Goal: Task Accomplishment & Management: Manage account settings

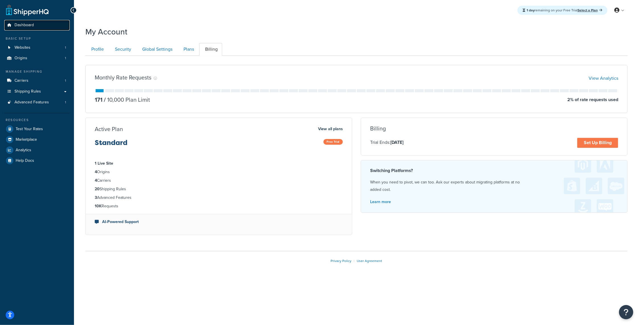
click at [21, 24] on span "Dashboard" at bounding box center [24, 25] width 19 height 5
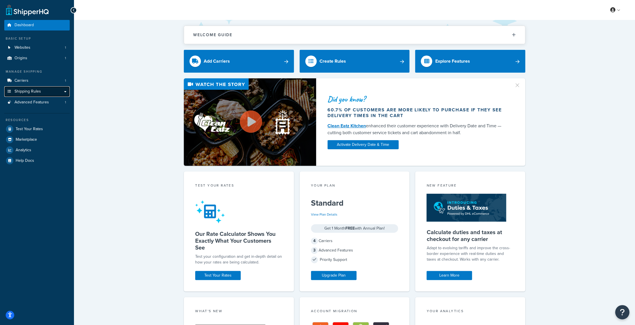
click at [21, 94] on link "Shipping Rules" at bounding box center [36, 91] width 65 height 11
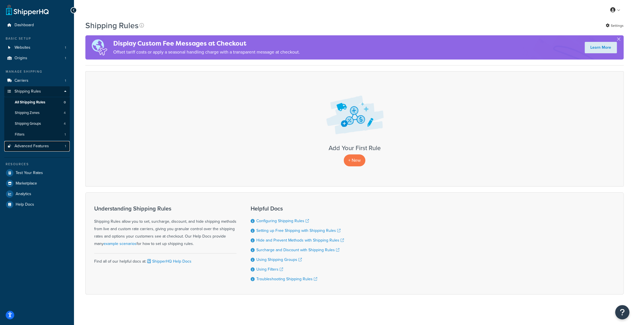
click at [59, 147] on link "Advanced Features 1" at bounding box center [36, 146] width 65 height 11
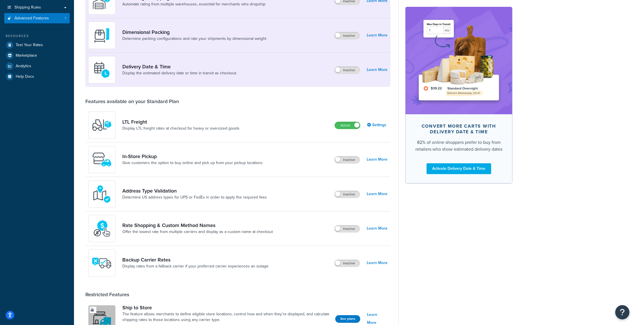
scroll to position [85, 0]
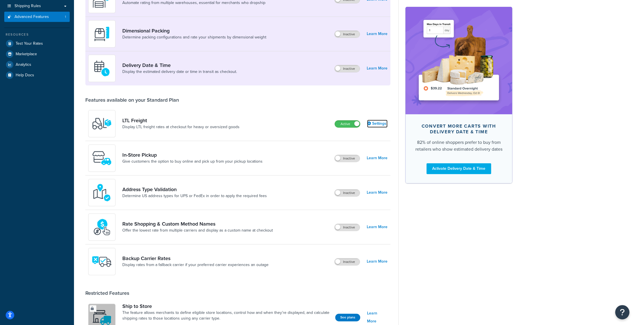
click at [379, 121] on link "Settings" at bounding box center [377, 124] width 20 height 8
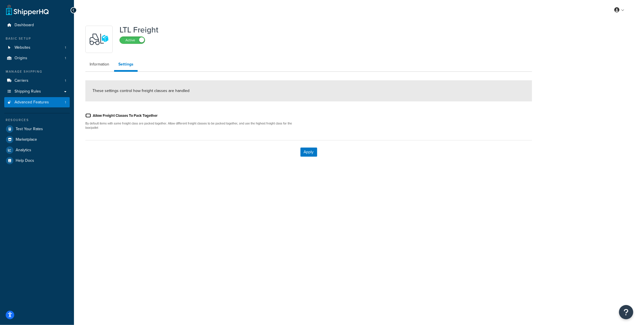
click at [87, 115] on input "Allow Freight Classes To Pack Together" at bounding box center [88, 115] width 6 height 4
checkbox input "false"
drag, startPoint x: 100, startPoint y: 66, endPoint x: 342, endPoint y: 32, distance: 245.1
click at [100, 66] on link "Information" at bounding box center [99, 64] width 28 height 11
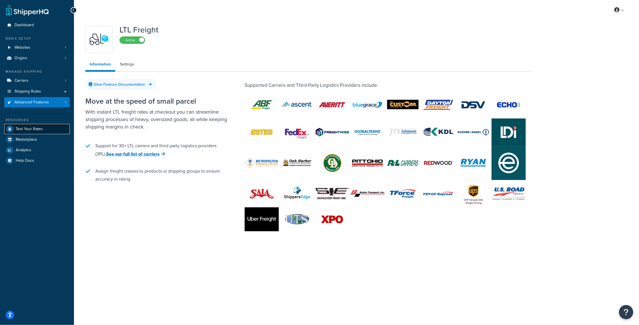
click at [24, 127] on span "Test Your Rates" at bounding box center [29, 129] width 27 height 5
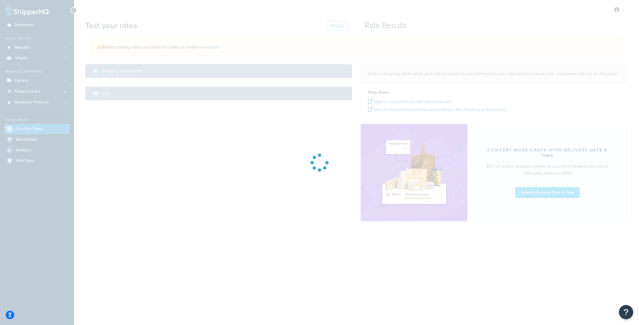
select select "TX"
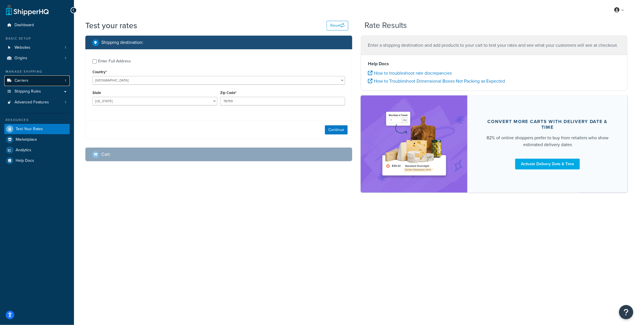
click at [26, 82] on span "Carriers" at bounding box center [22, 80] width 14 height 5
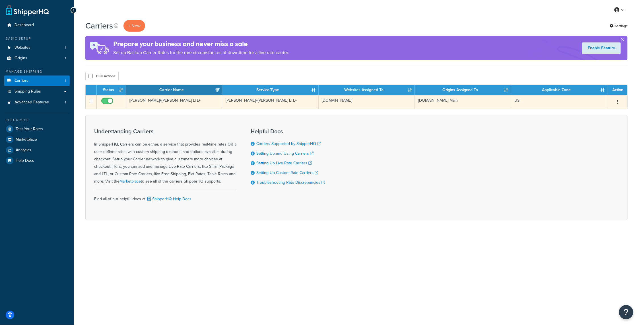
click at [618, 100] on icon "button" at bounding box center [617, 102] width 1 height 4
click at [600, 114] on link "Edit" at bounding box center [594, 114] width 45 height 12
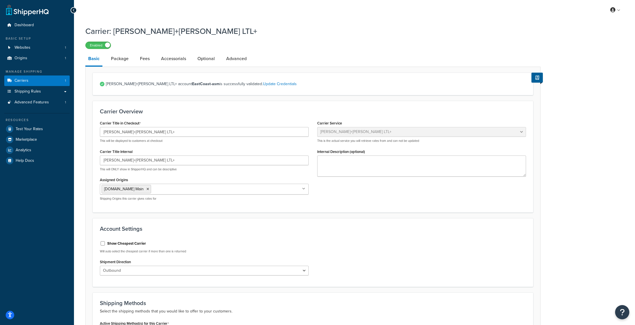
select select "reTransFreight"
click at [142, 57] on link "Fees" at bounding box center [144, 59] width 15 height 14
select select "AFTER"
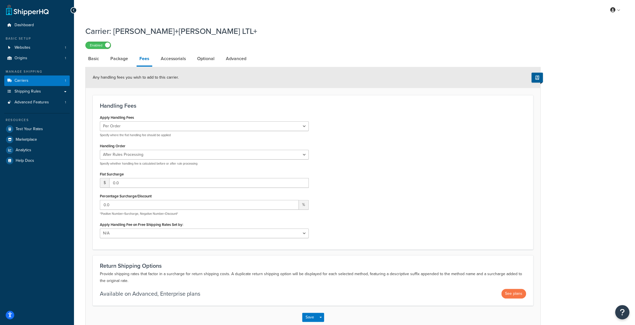
scroll to position [28, 0]
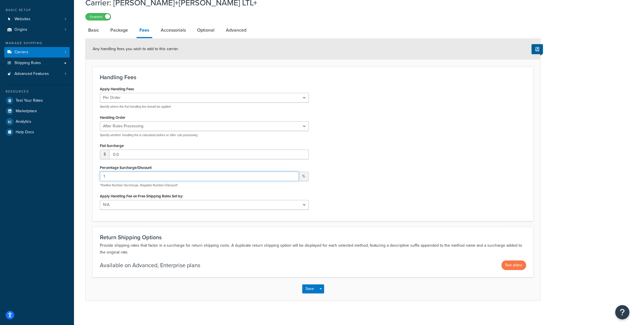
click at [293, 174] on input "1" at bounding box center [199, 176] width 199 height 10
click at [293, 174] on input "2" at bounding box center [199, 176] width 199 height 10
click at [293, 174] on input "3" at bounding box center [199, 176] width 199 height 10
click at [293, 173] on input "4" at bounding box center [199, 176] width 199 height 10
click at [293, 173] on input "5" at bounding box center [199, 176] width 199 height 10
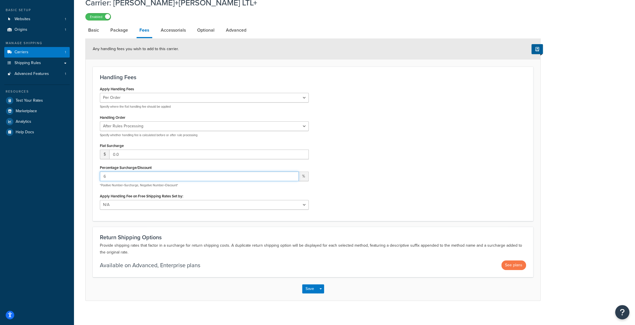
click at [293, 173] on input "6" at bounding box center [199, 176] width 199 height 10
click at [293, 173] on input "7" at bounding box center [199, 176] width 199 height 10
click at [293, 173] on input "8" at bounding box center [199, 176] width 199 height 10
click at [293, 173] on input "9" at bounding box center [199, 176] width 199 height 10
click at [293, 173] on input "10" at bounding box center [199, 176] width 199 height 10
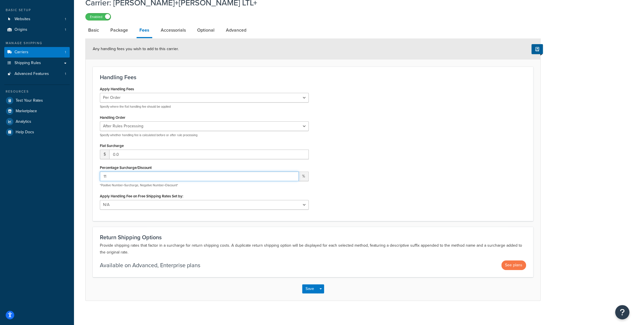
click at [293, 173] on input "11" at bounding box center [199, 176] width 199 height 10
click at [293, 173] on input "12" at bounding box center [199, 176] width 199 height 10
click at [293, 173] on input "13" at bounding box center [199, 176] width 199 height 10
click at [293, 173] on input "14" at bounding box center [199, 176] width 199 height 10
click at [293, 173] on input "15" at bounding box center [199, 176] width 199 height 10
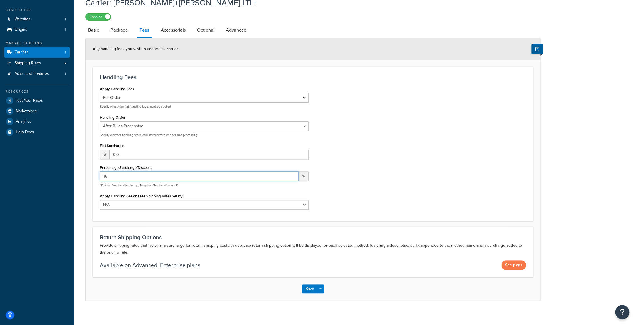
click at [293, 173] on input "16" at bounding box center [199, 176] width 199 height 10
click at [293, 173] on input "17" at bounding box center [199, 176] width 199 height 10
click at [293, 173] on input "18" at bounding box center [199, 176] width 199 height 10
click at [293, 173] on input "19" at bounding box center [199, 176] width 199 height 10
type input "20"
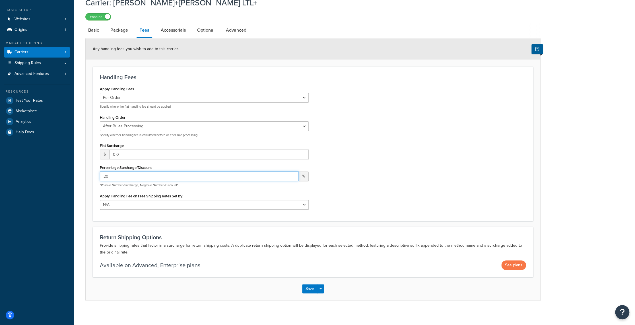
click at [293, 173] on input "20" at bounding box center [199, 176] width 199 height 10
click at [309, 288] on button "Save" at bounding box center [309, 288] width 15 height 9
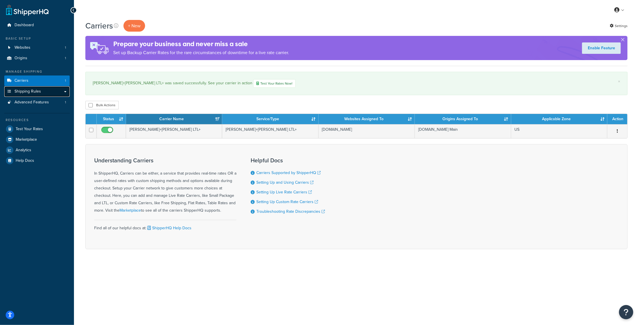
click at [65, 93] on link "Shipping Rules" at bounding box center [36, 91] width 65 height 11
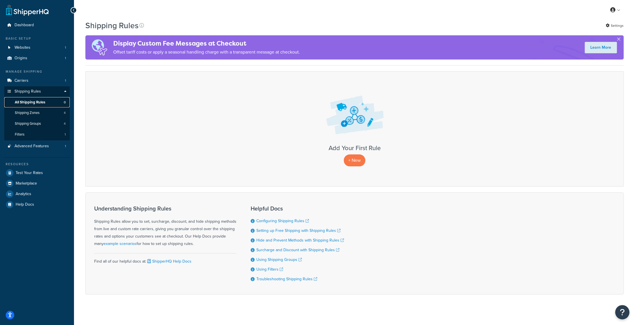
click at [20, 103] on span "All Shipping Rules" at bounding box center [30, 102] width 30 height 5
click at [354, 161] on p "+ New" at bounding box center [355, 160] width 22 height 12
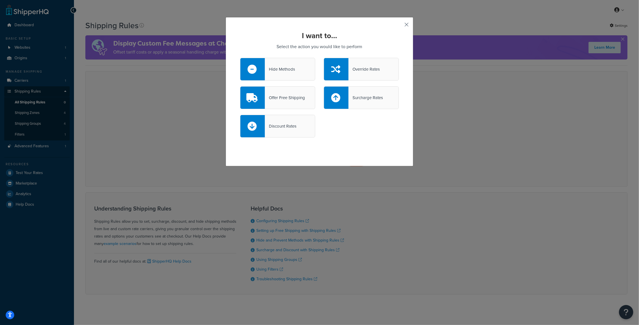
click at [399, 26] on button "button" at bounding box center [398, 26] width 1 height 1
